Goal: Register for event/course

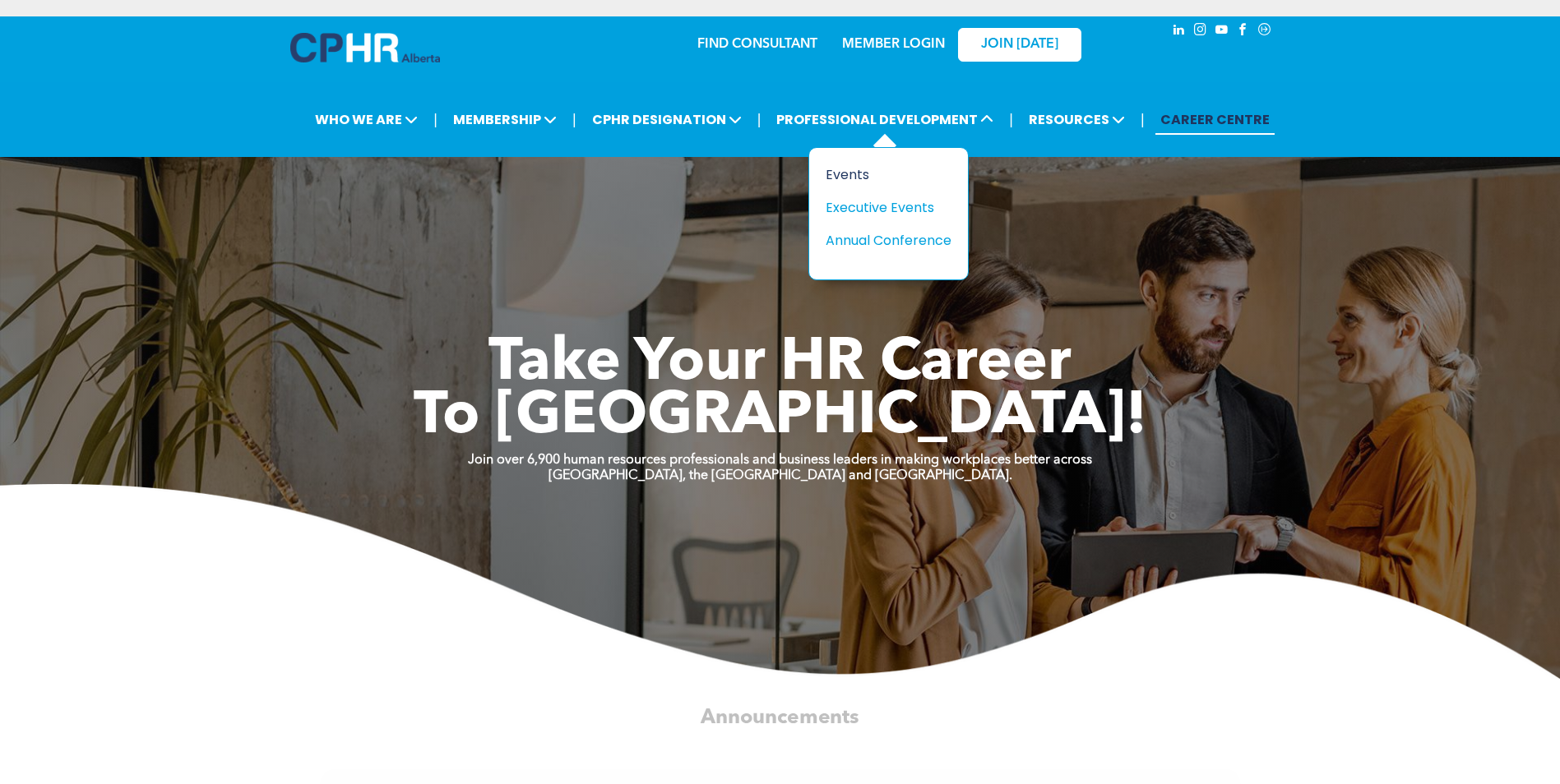
click at [846, 173] on div "Events" at bounding box center [883, 175] width 114 height 21
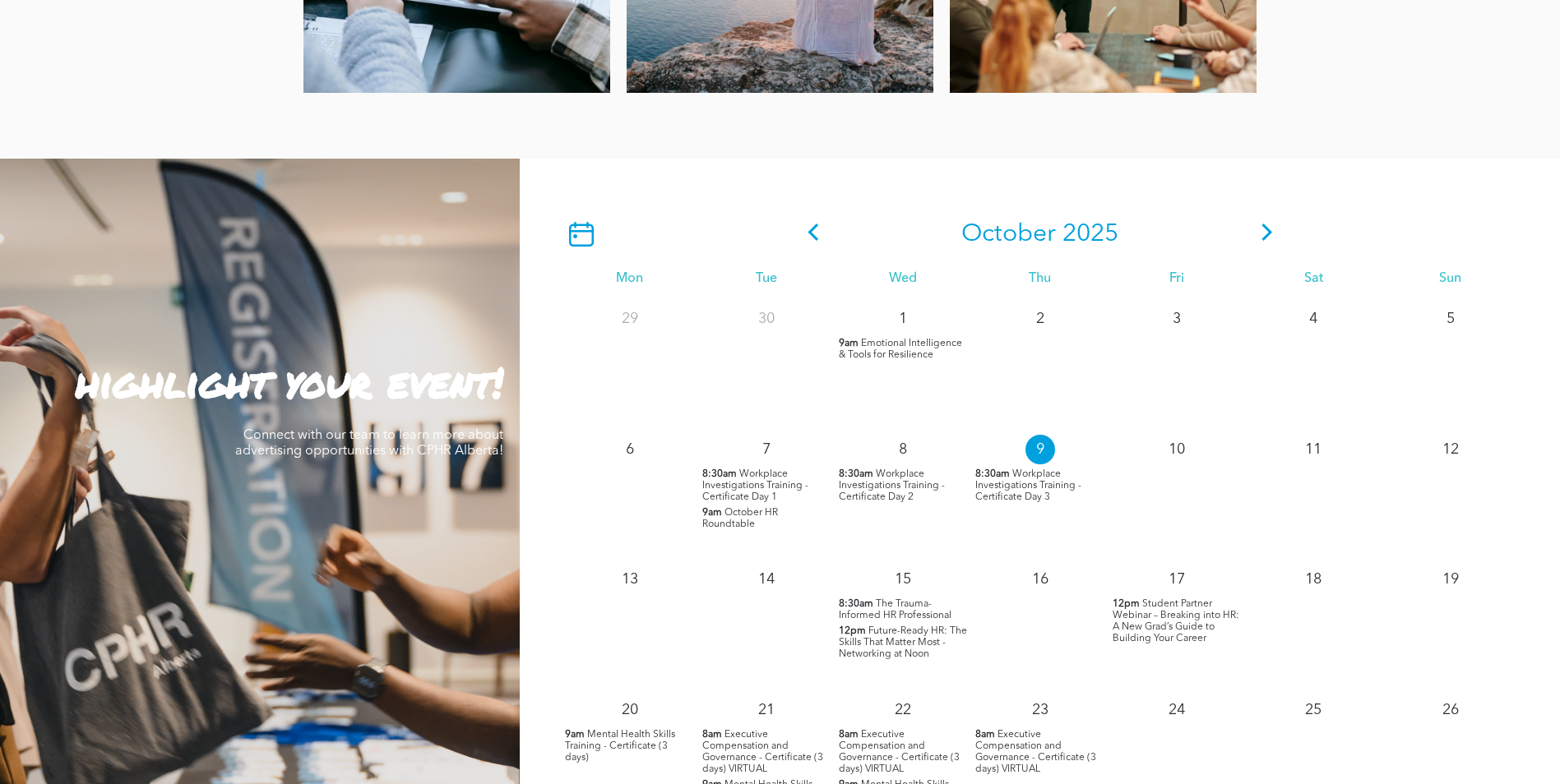
scroll to position [1315, 0]
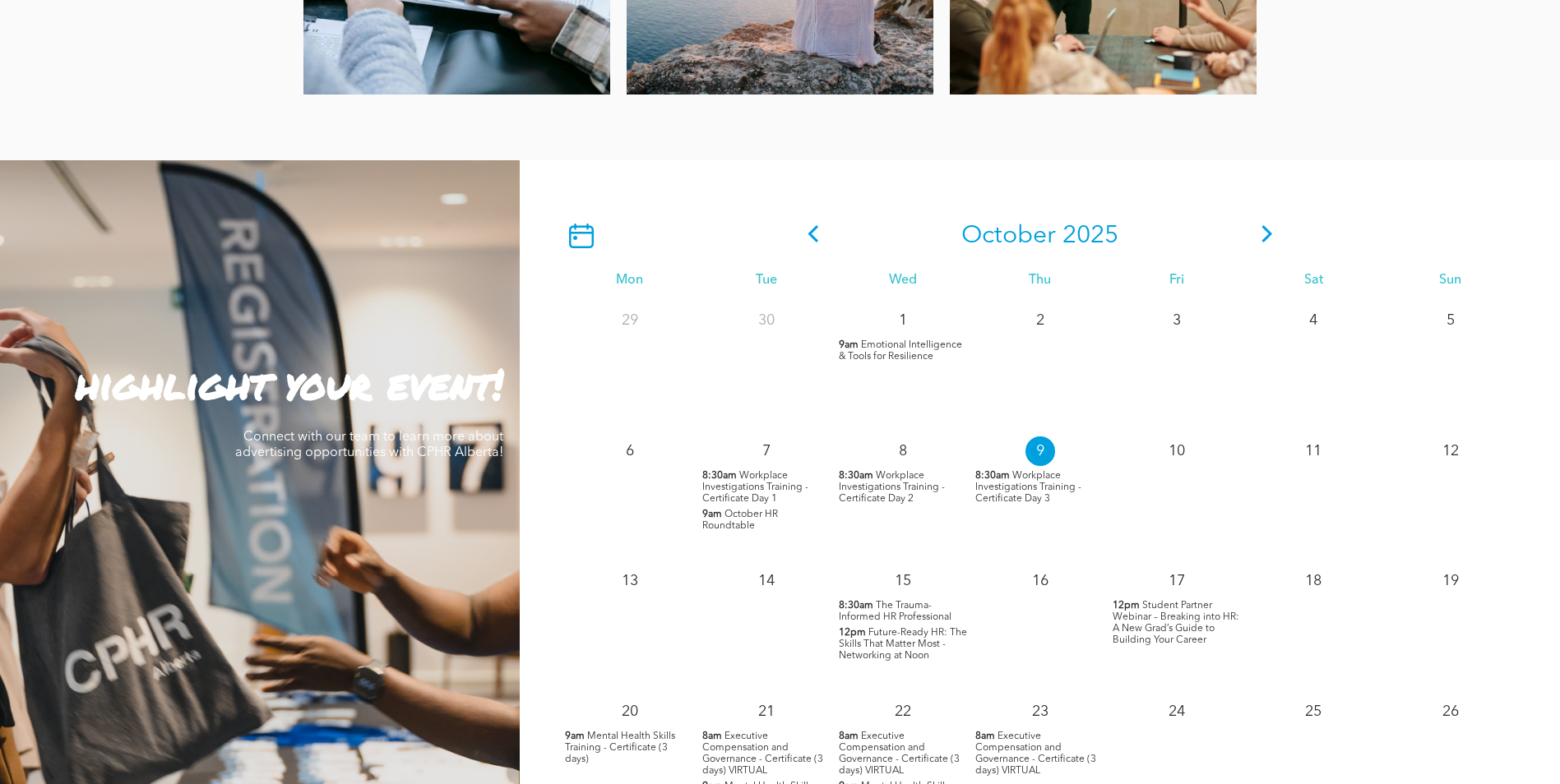
click at [1268, 231] on icon at bounding box center [1266, 234] width 25 height 18
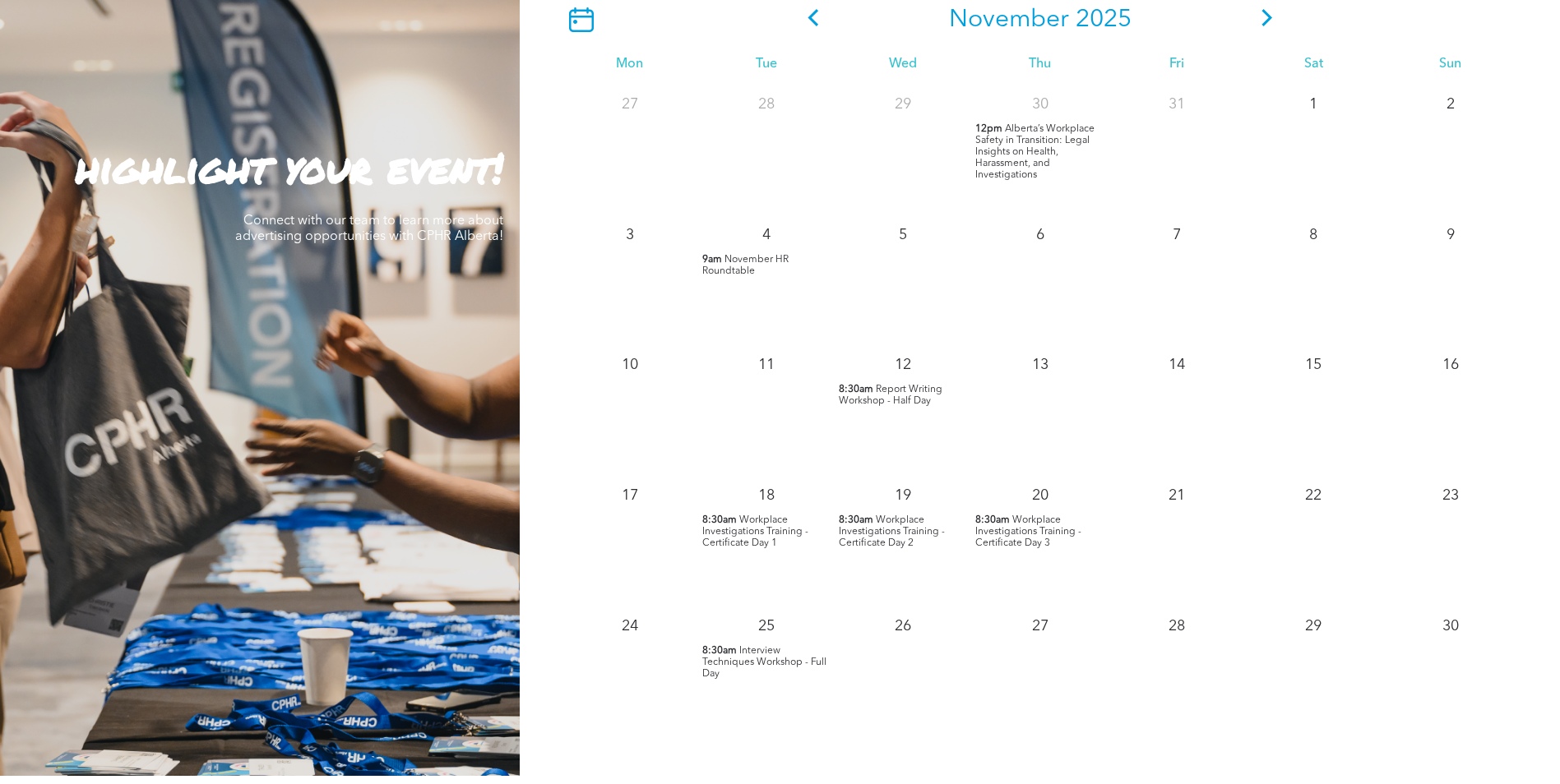
scroll to position [1561, 0]
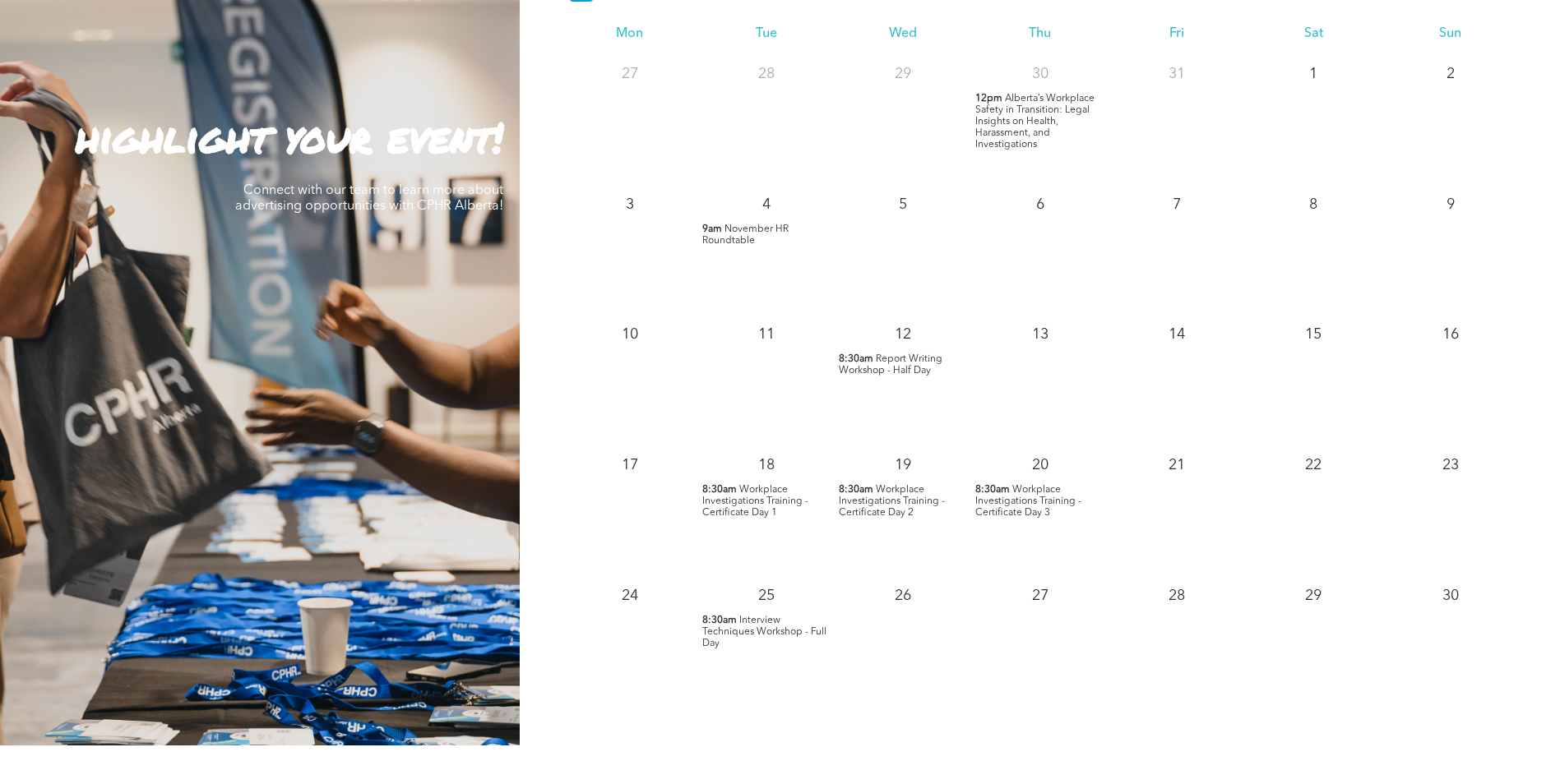
click at [726, 233] on span "November HR Roundtable" at bounding box center [745, 235] width 86 height 22
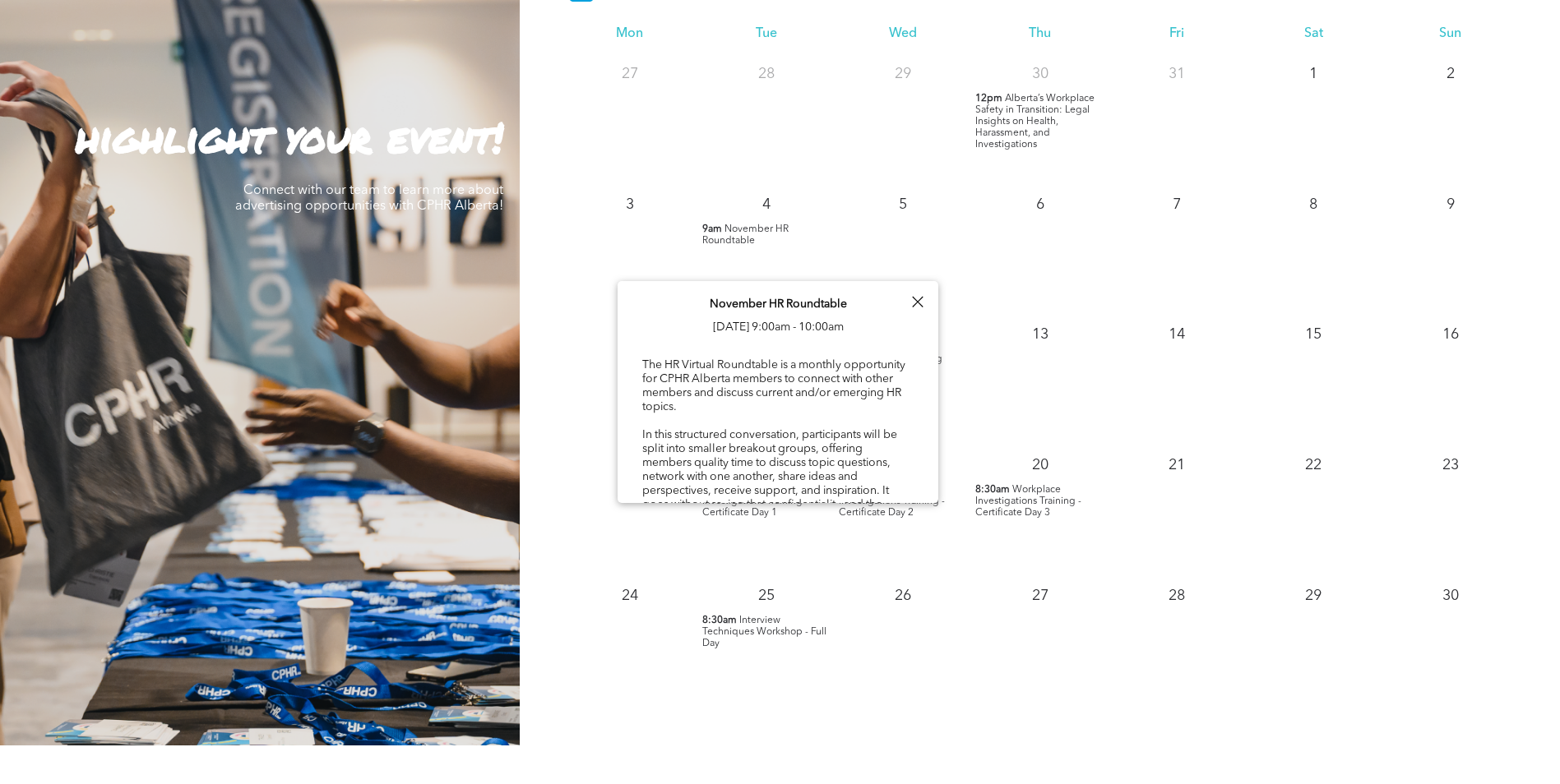
drag, startPoint x: 934, startPoint y: 305, endPoint x: 929, endPoint y: 320, distance: 15.8
click at [930, 316] on div "November HR Roundtable [DATE] 9:00am - 10:00am The HR Virtual Roundtable is a m…" at bounding box center [778, 777] width 321 height 993
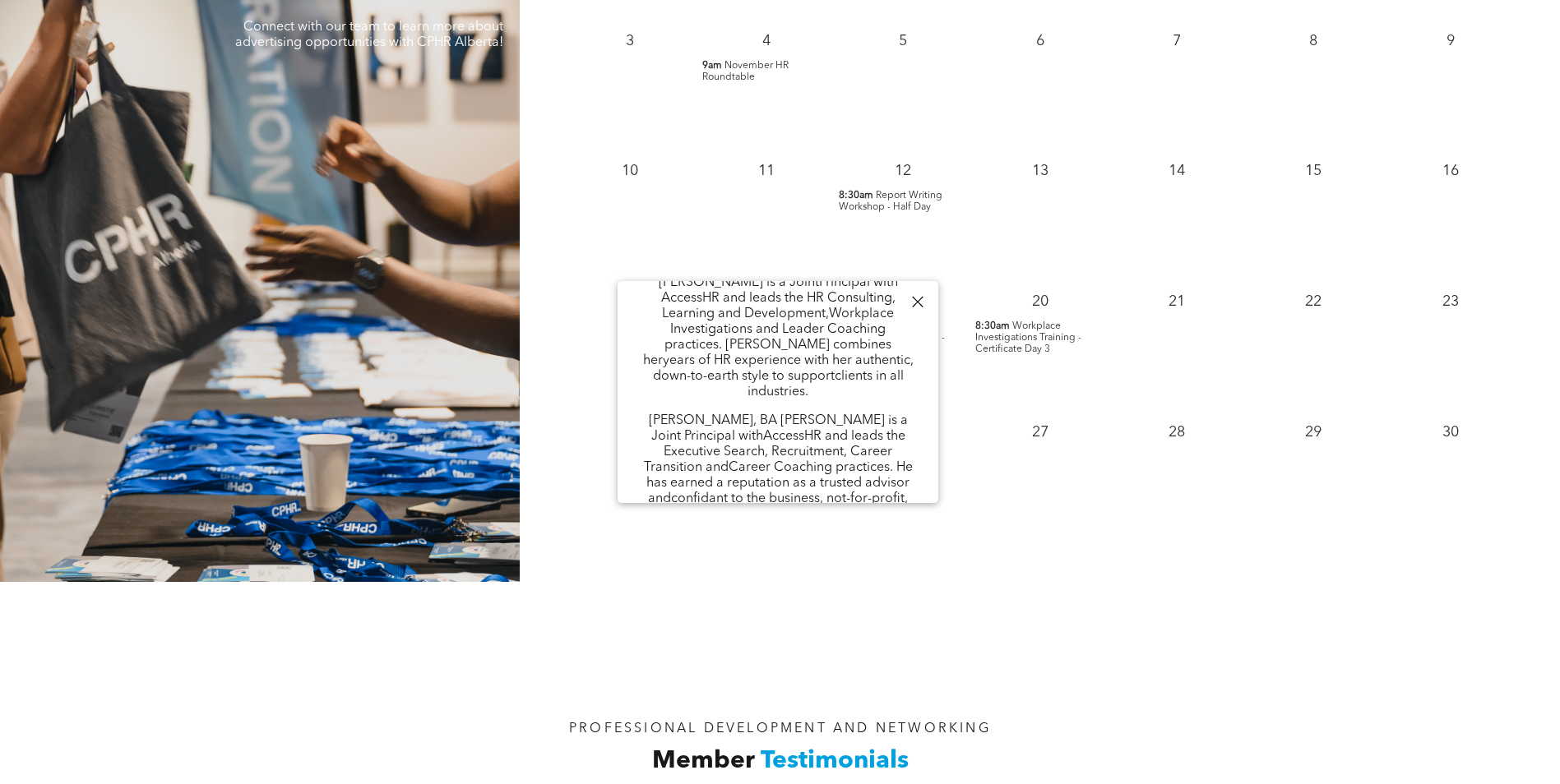
scroll to position [1726, 0]
click at [1154, 623] on div "PROFESSIONAL DEVELOPMENT AND NETWORKING Member Testimonials" at bounding box center [780, 694] width 1560 height 227
click at [915, 302] on div at bounding box center [917, 301] width 23 height 23
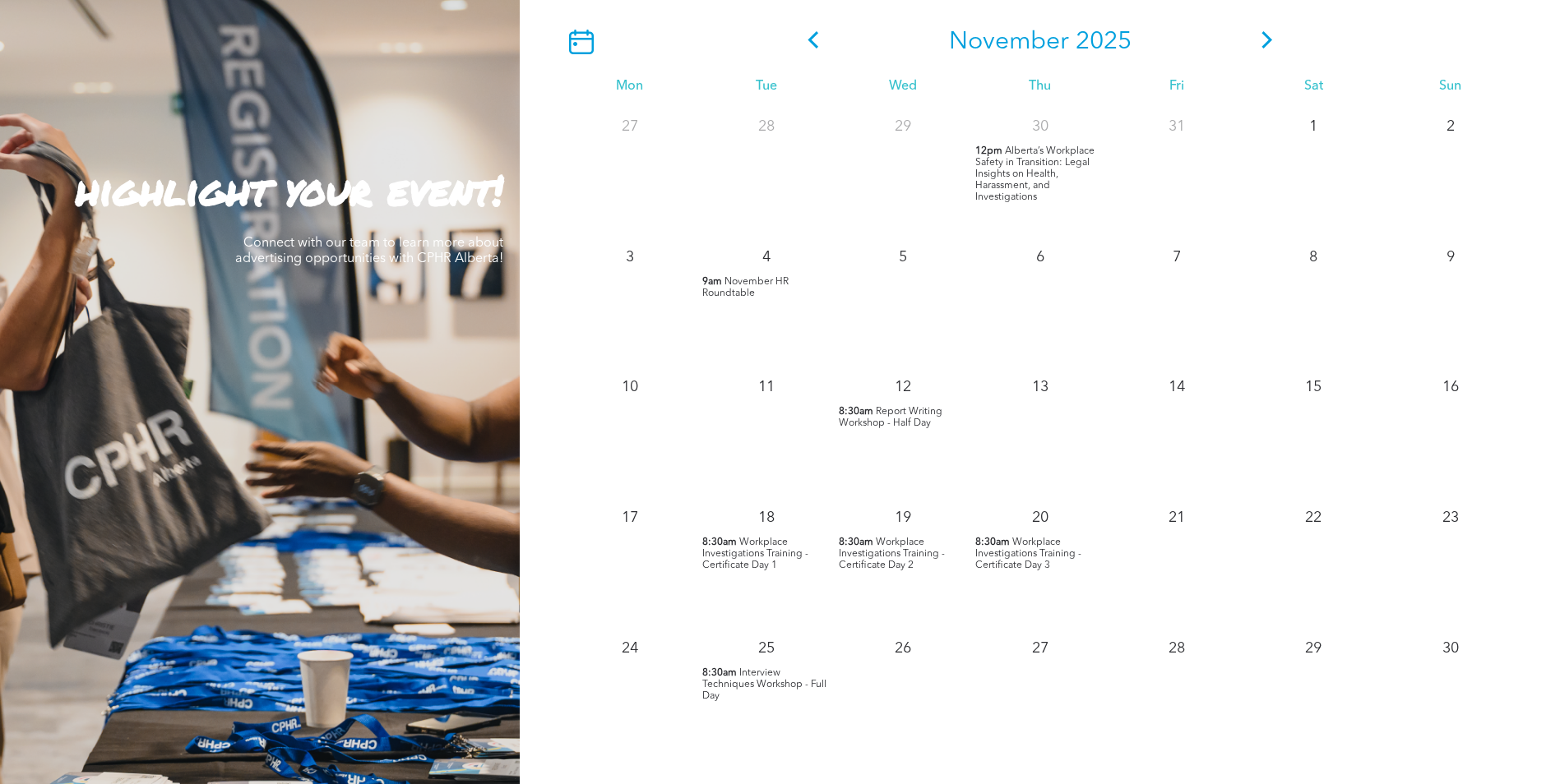
scroll to position [1480, 0]
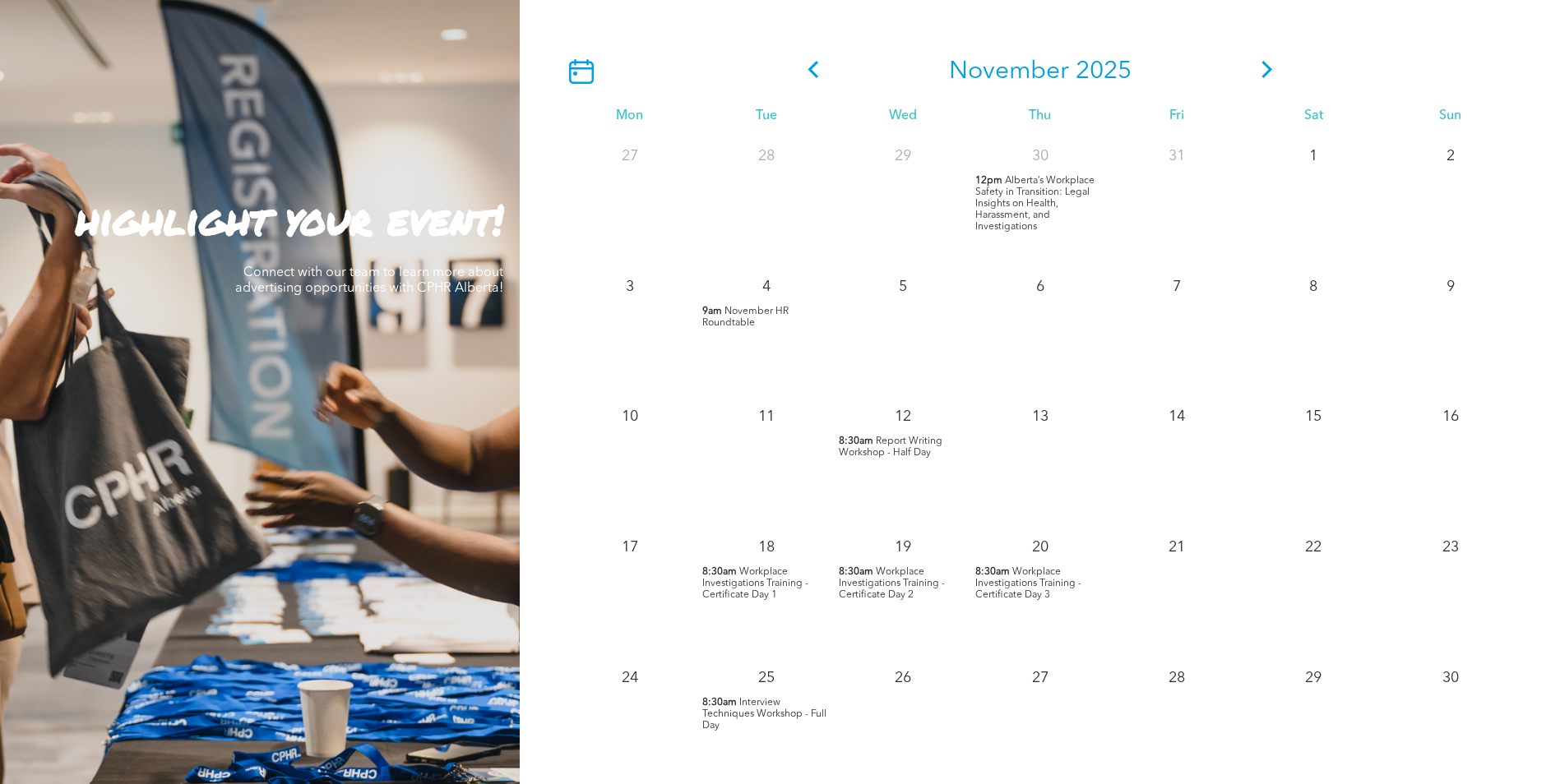
click at [1017, 205] on span "Alberta’s Workplace Safety in Transition: Legal Insights on Health, Harassment,…" at bounding box center [1034, 203] width 119 height 56
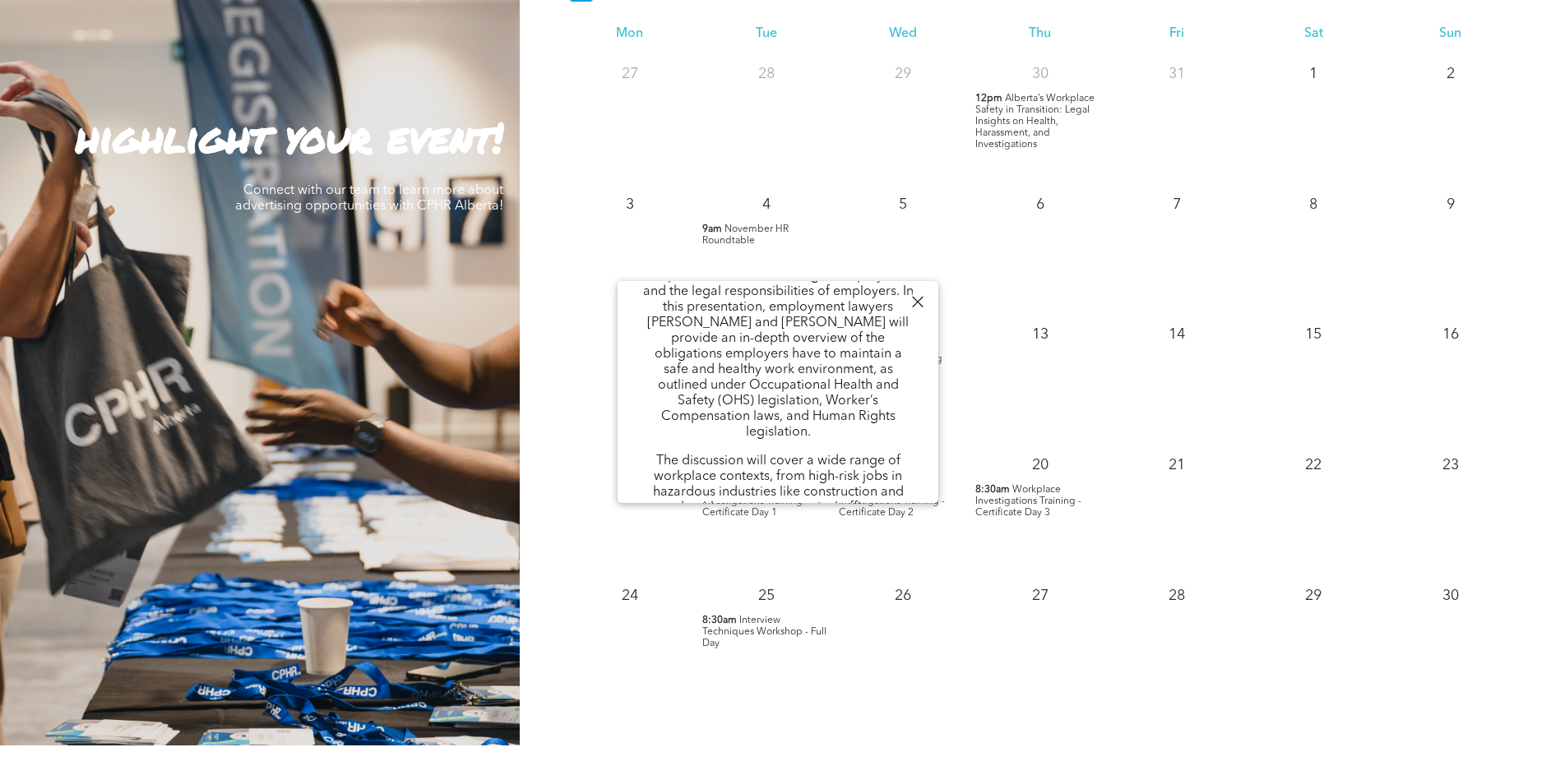
scroll to position [0, 0]
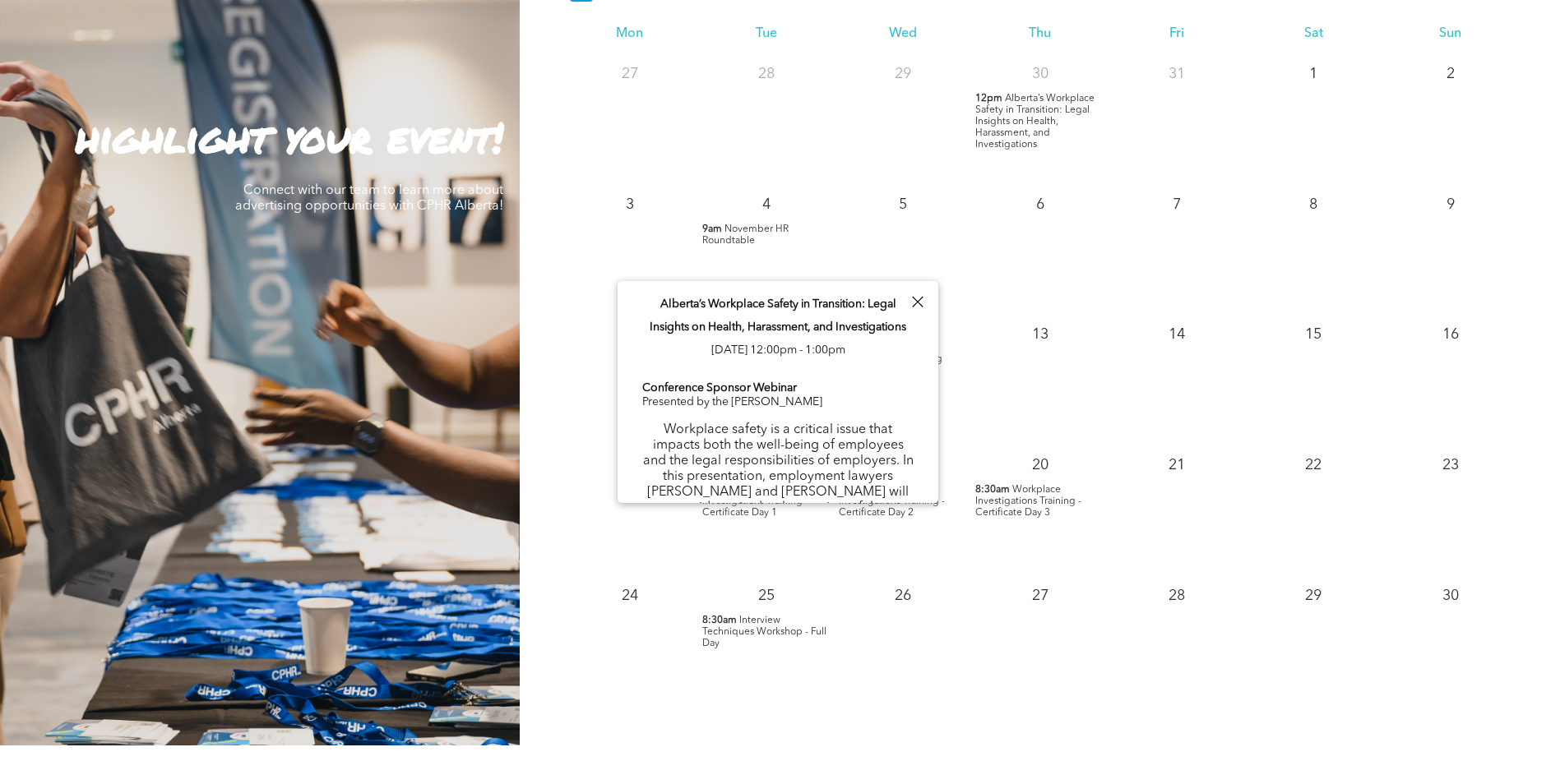
click at [924, 296] on div at bounding box center [917, 301] width 23 height 23
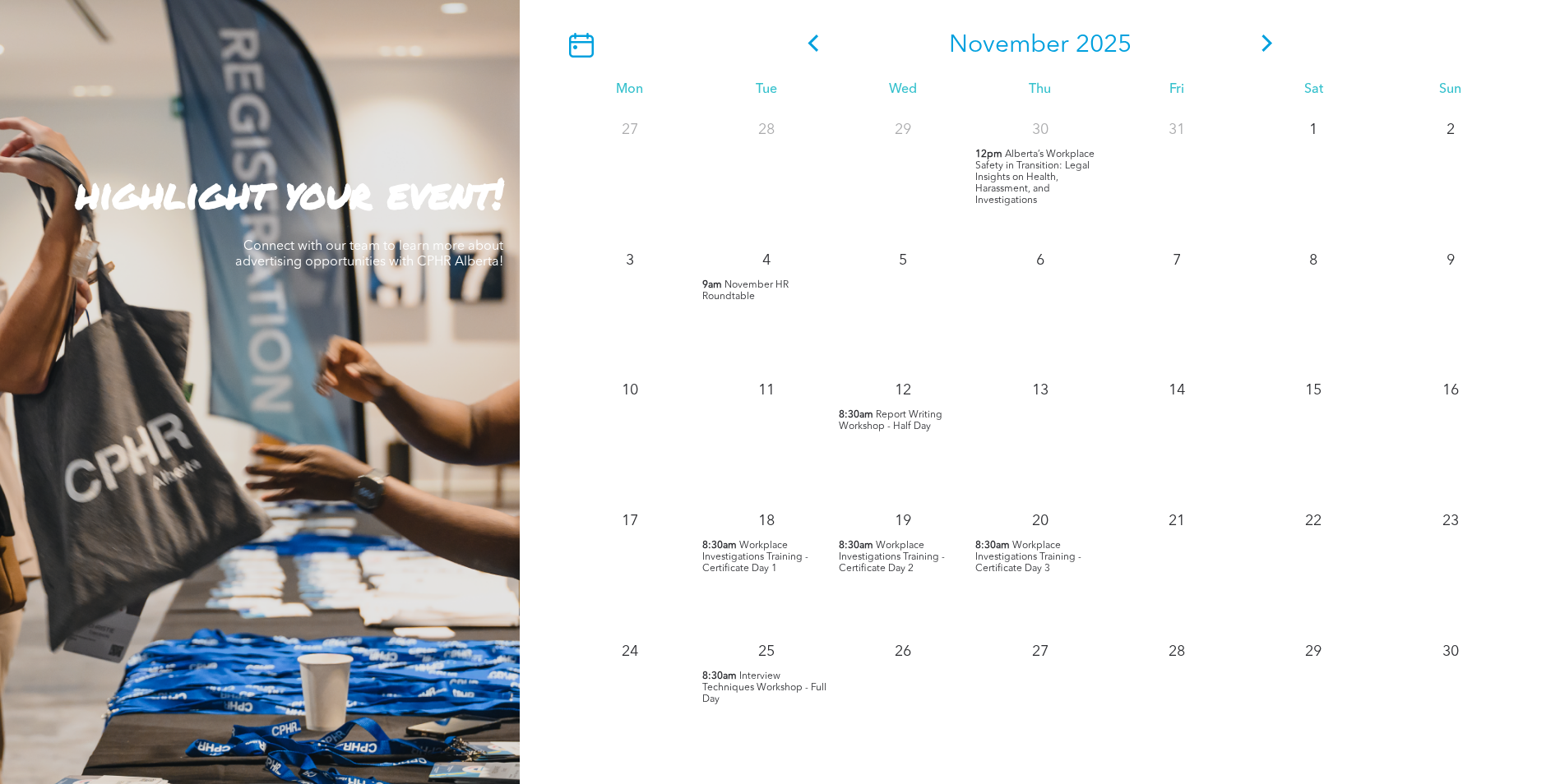
scroll to position [1480, 0]
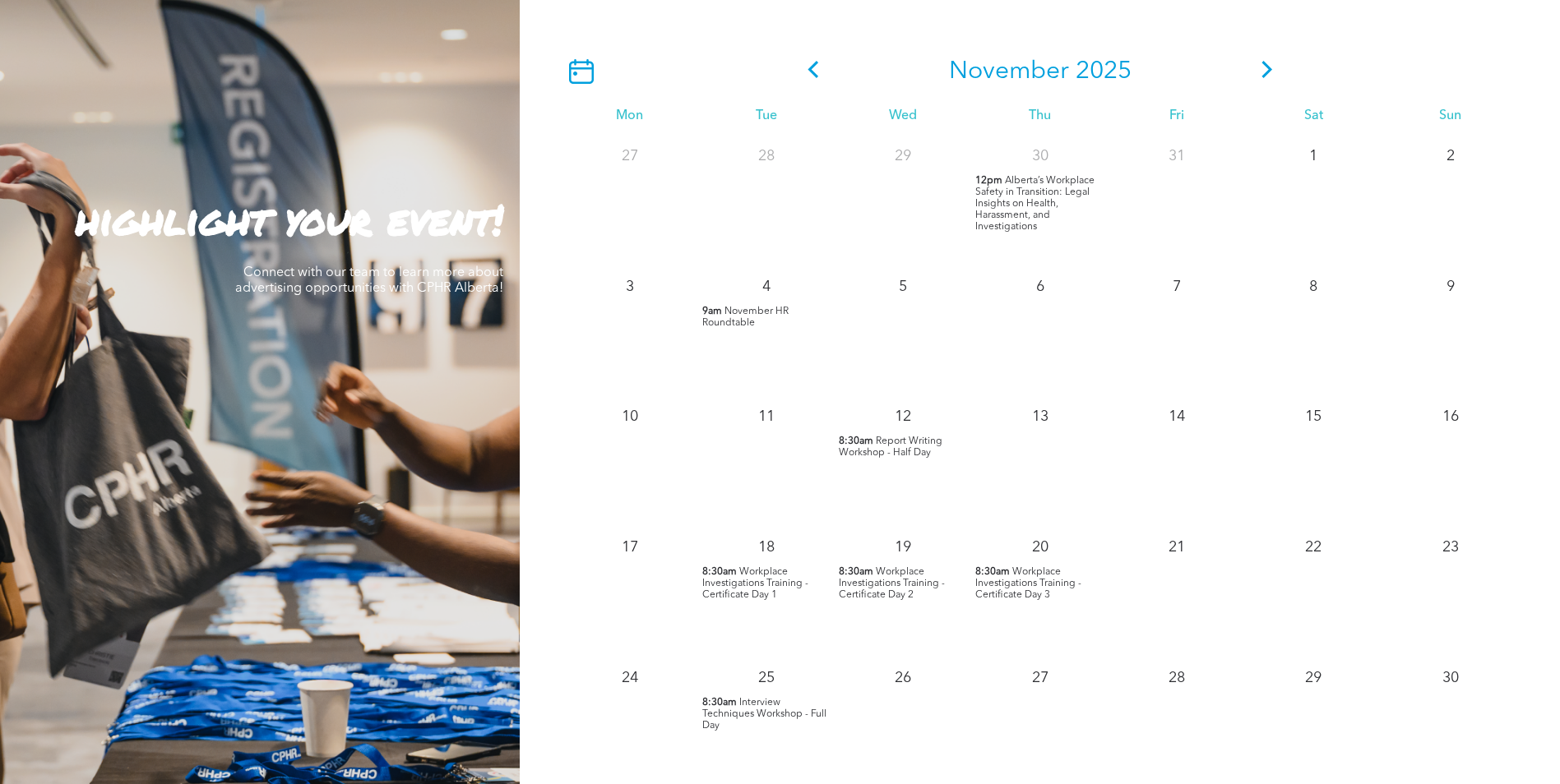
click at [1270, 73] on icon at bounding box center [1266, 70] width 11 height 18
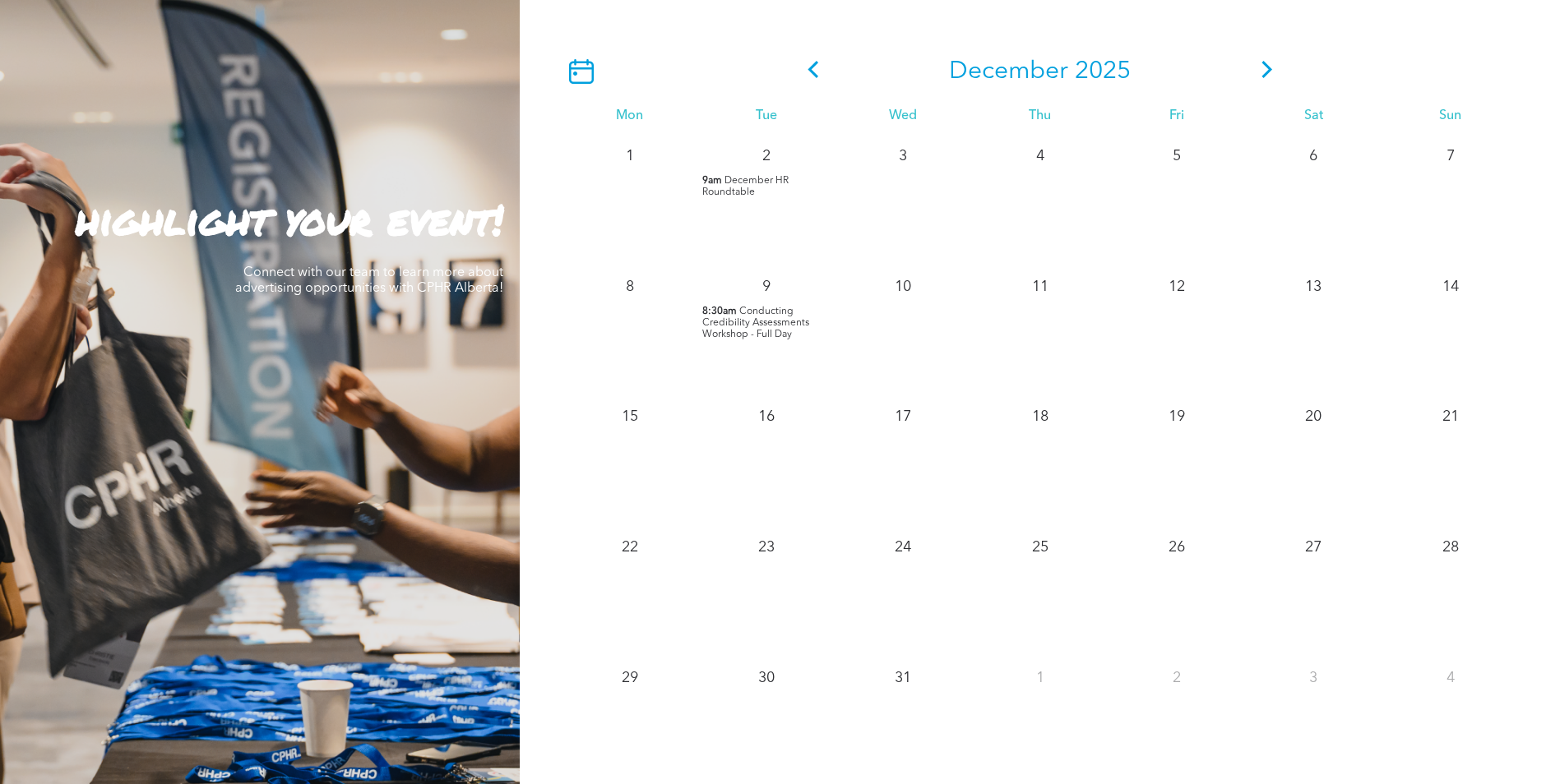
click at [778, 327] on span "Conducting Credibility Assessments Workshop - Full Day" at bounding box center [755, 323] width 107 height 33
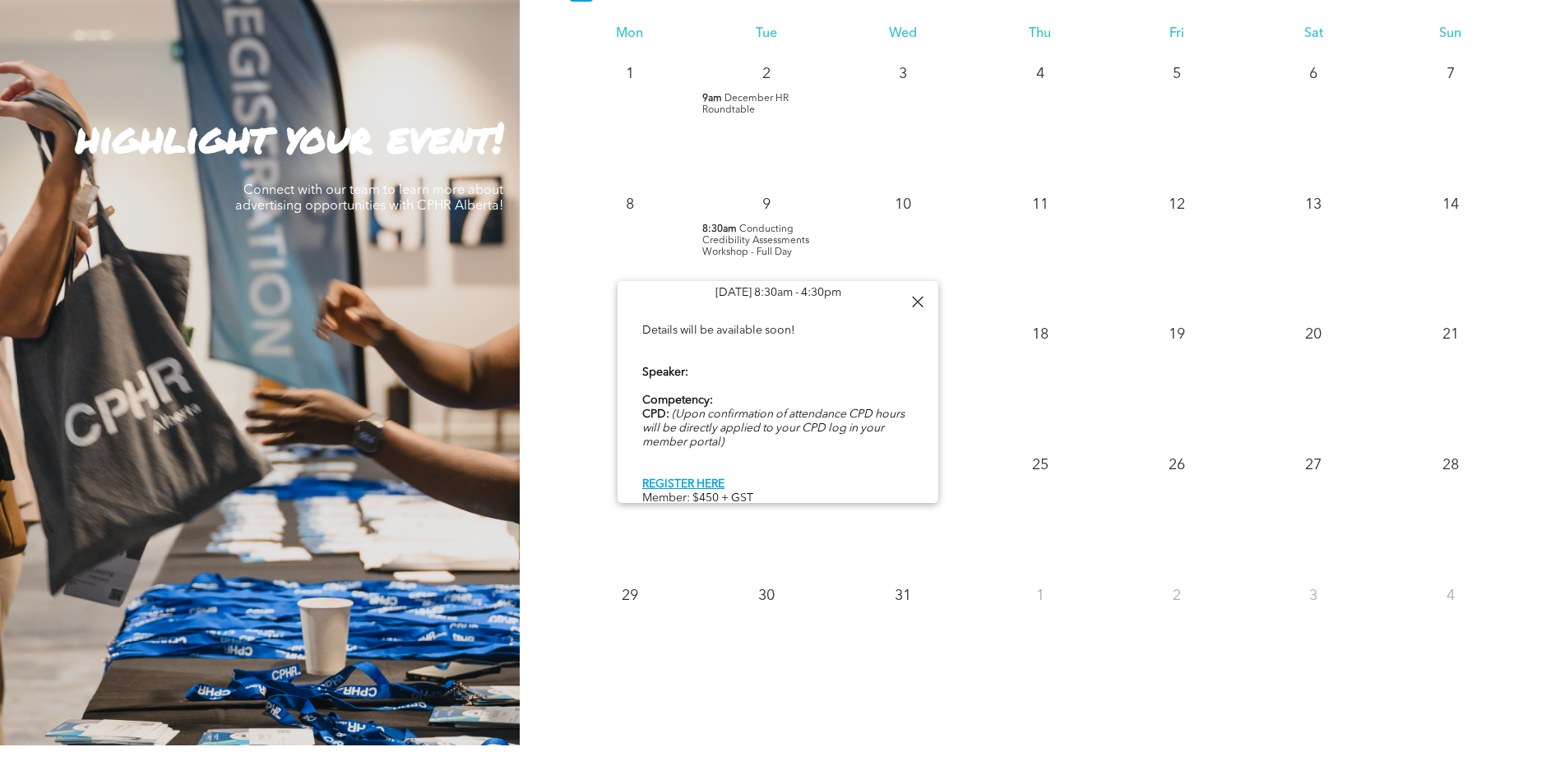
scroll to position [0, 0]
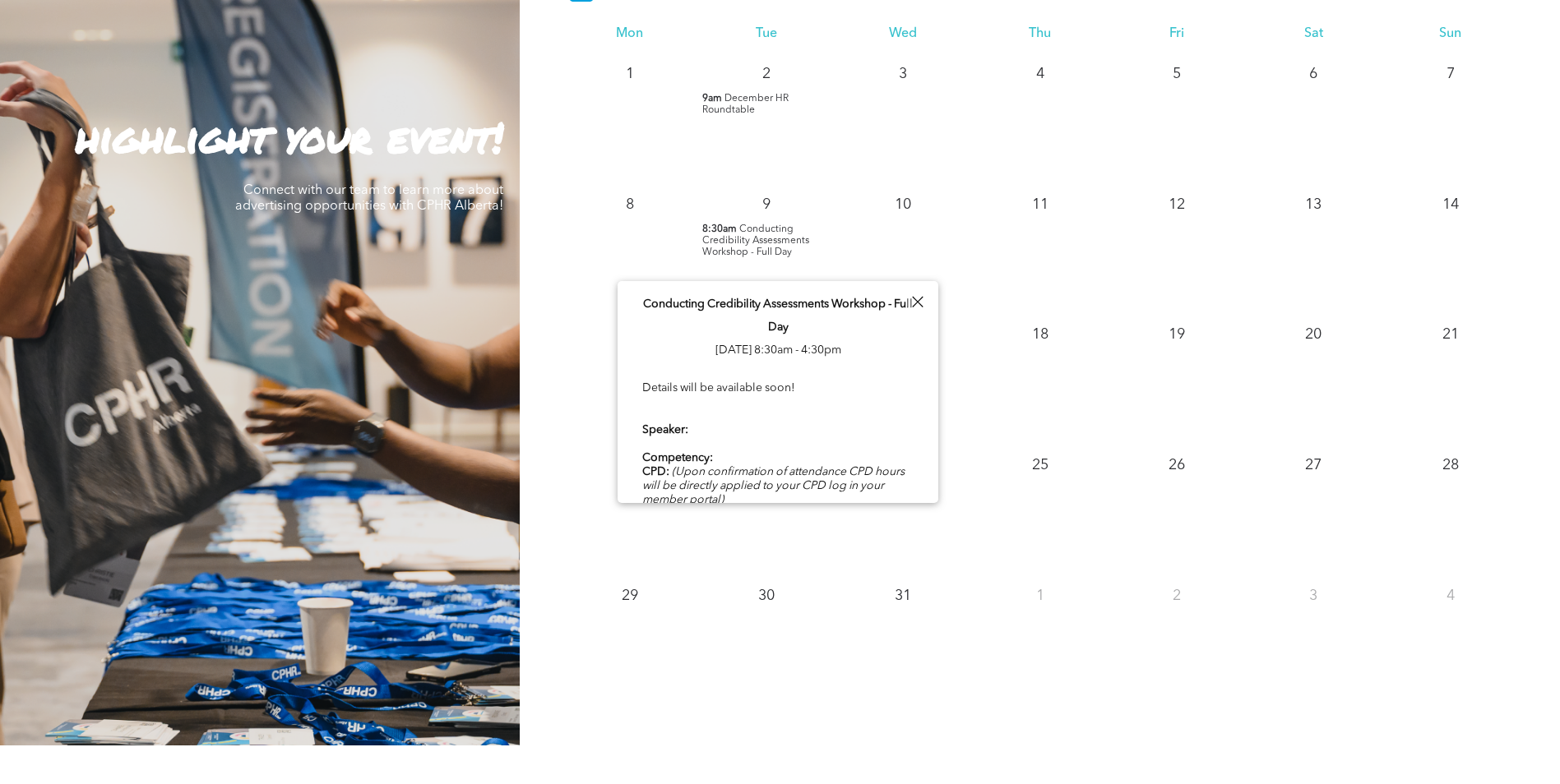
click at [919, 300] on div at bounding box center [917, 301] width 23 height 23
